Goal: Task Accomplishment & Management: Use online tool/utility

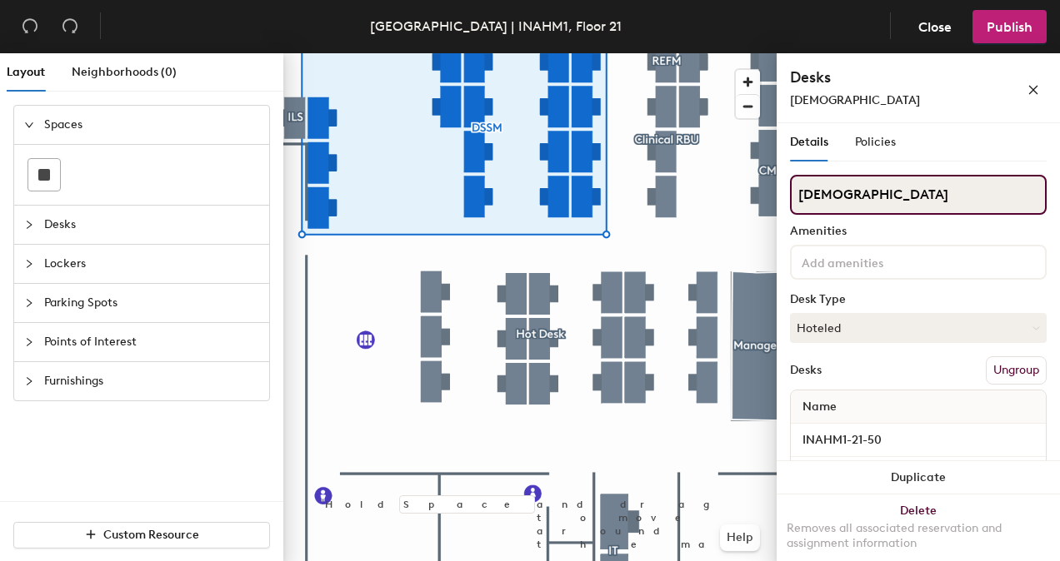
click at [895, 187] on input "[DEMOGRAPHIC_DATA]" at bounding box center [918, 195] width 257 height 40
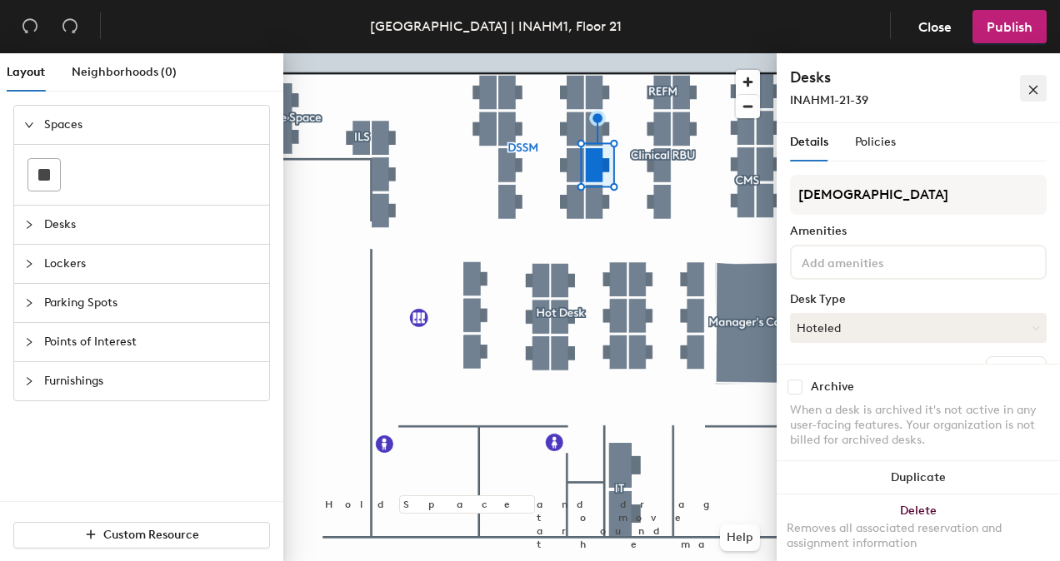
click at [1028, 89] on icon "close" at bounding box center [1033, 90] width 12 height 12
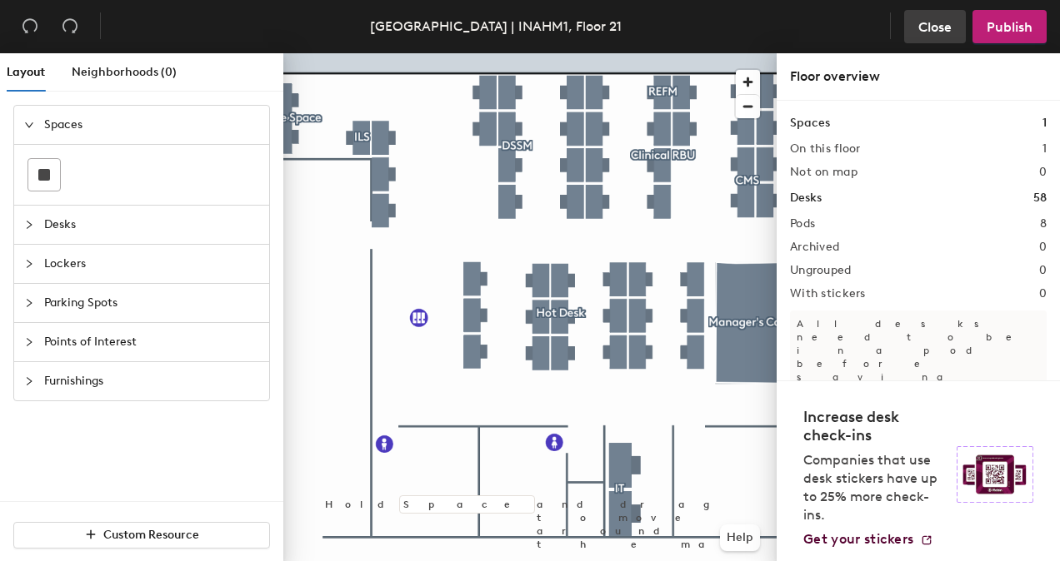
click at [921, 23] on span "Close" at bounding box center [934, 27] width 33 height 16
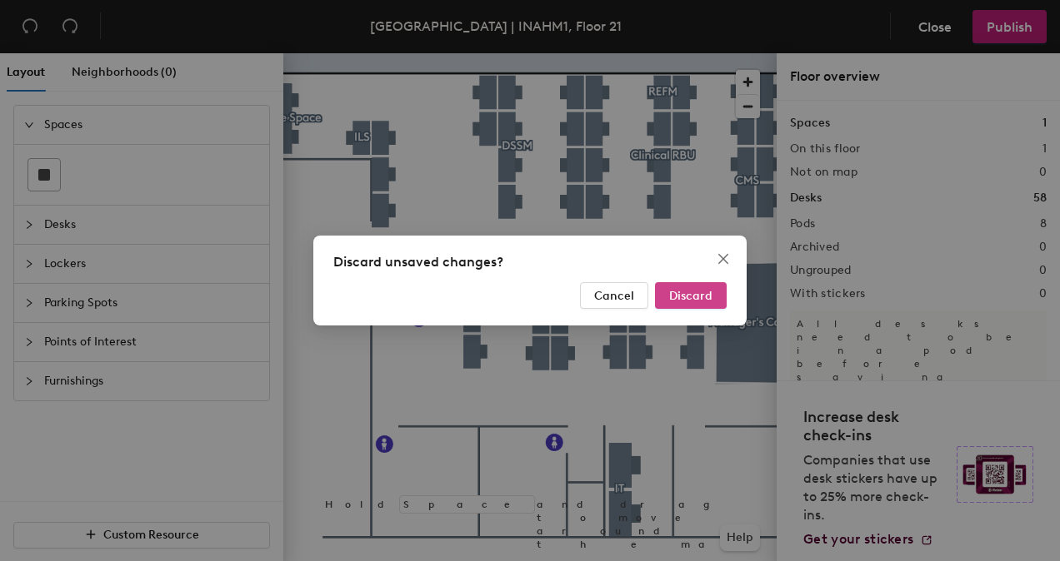
click at [697, 295] on span "Discard" at bounding box center [690, 296] width 43 height 14
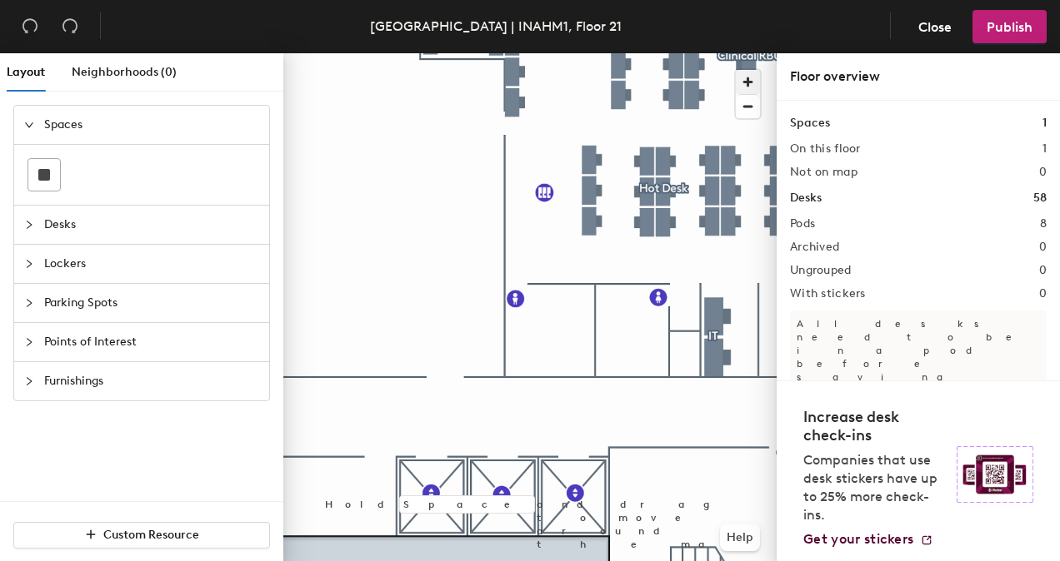
click at [754, 82] on span "button" at bounding box center [748, 82] width 24 height 24
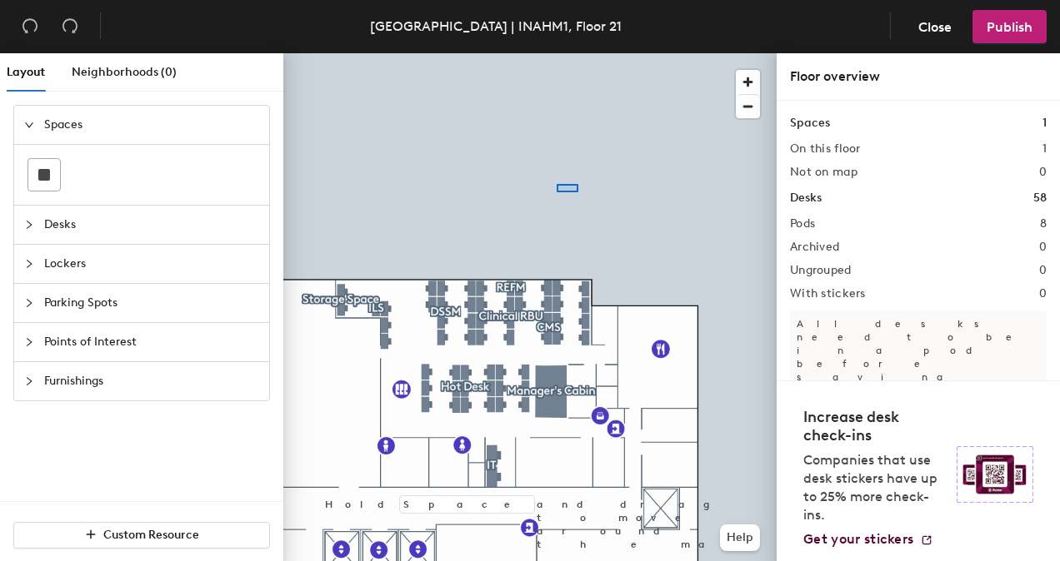
click at [586, 53] on div at bounding box center [529, 53] width 493 height 0
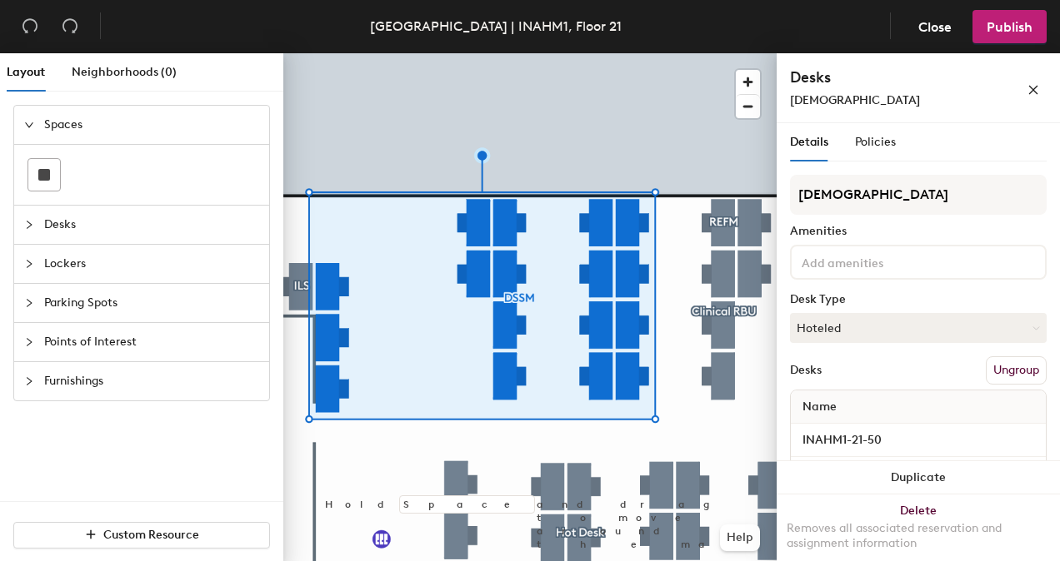
click at [992, 375] on button "Ungroup" at bounding box center [1016, 371] width 61 height 28
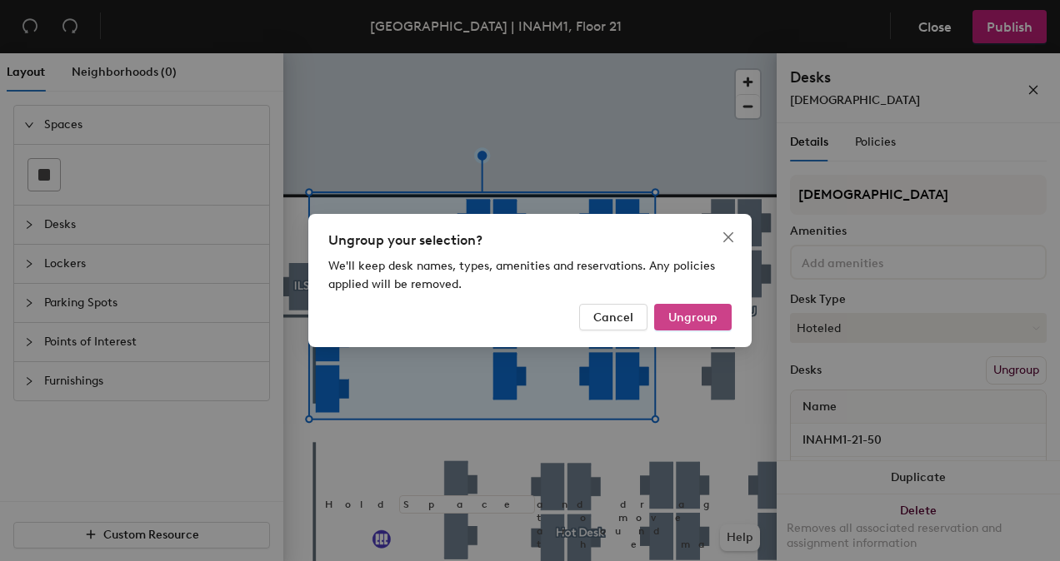
click at [671, 307] on button "Ungroup" at bounding box center [692, 317] width 77 height 27
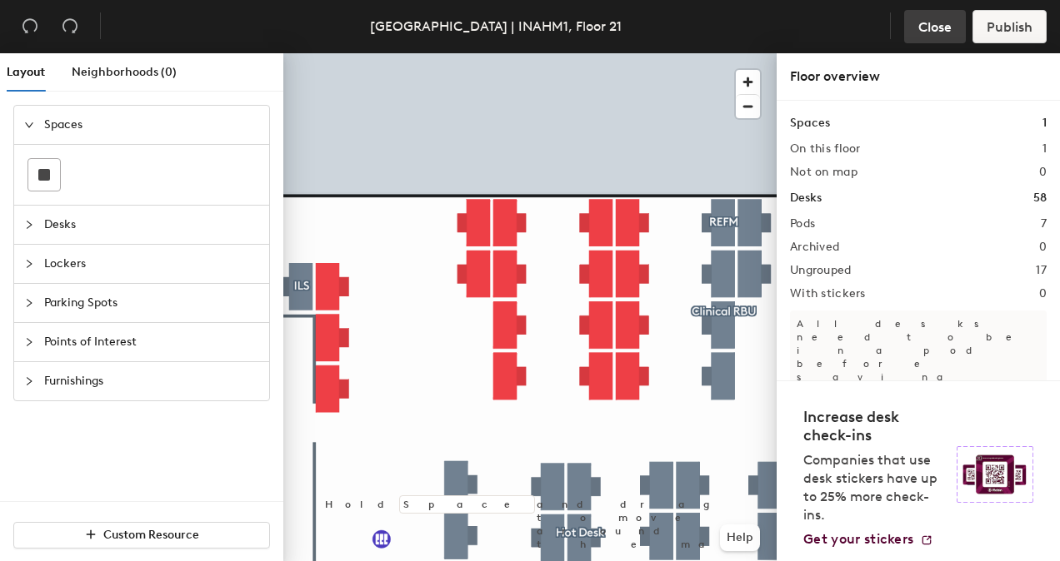
click at [945, 33] on span "Close" at bounding box center [934, 27] width 33 height 16
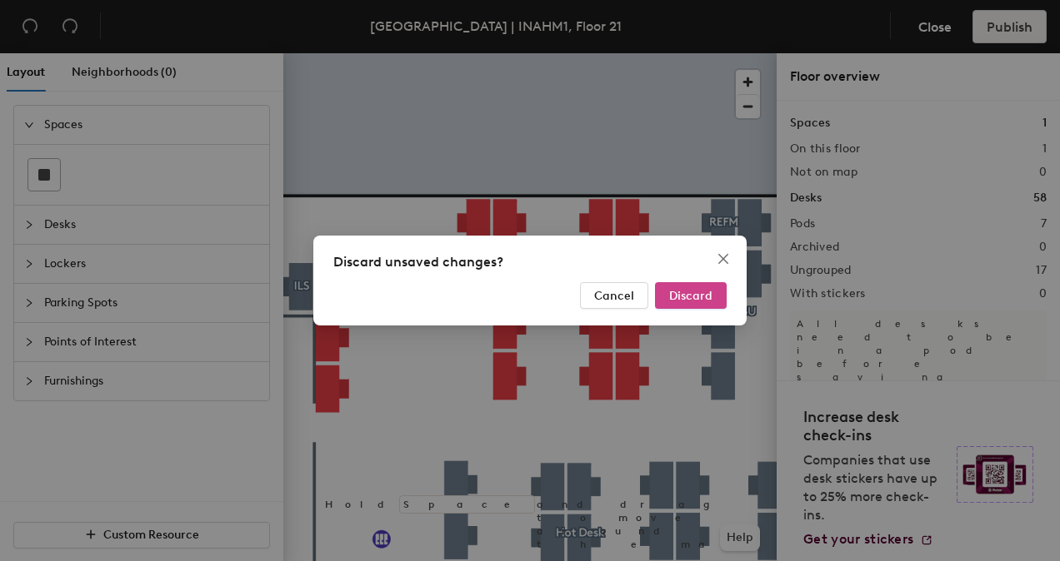
click at [666, 295] on button "Discard" at bounding box center [691, 295] width 72 height 27
